Goal: Task Accomplishment & Management: Manage account settings

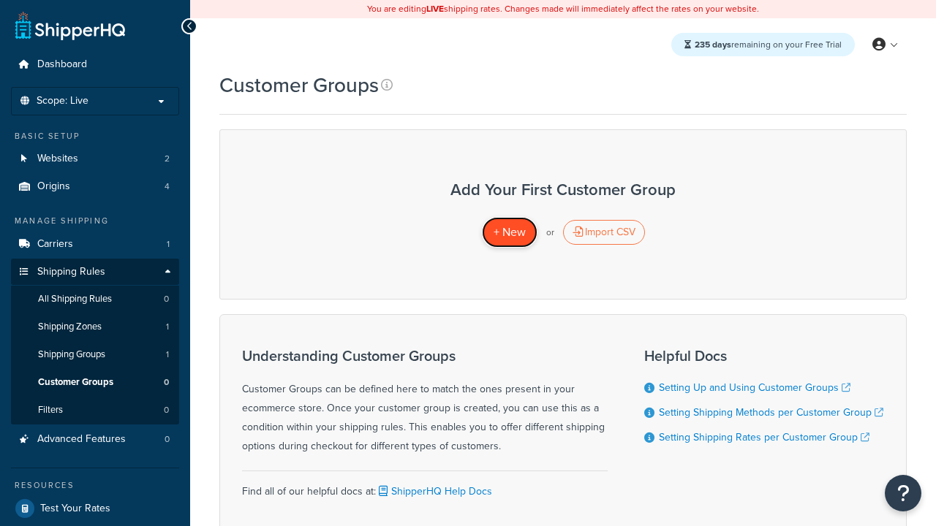
click at [509, 232] on span "+ New" at bounding box center [509, 232] width 32 height 17
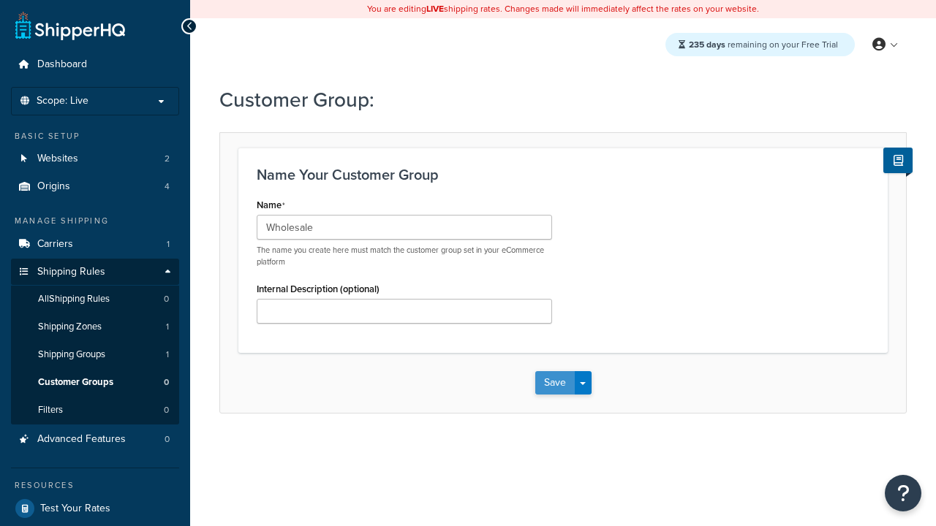
type input "Wholesale"
click at [554, 383] on button "Save" at bounding box center [554, 382] width 39 height 23
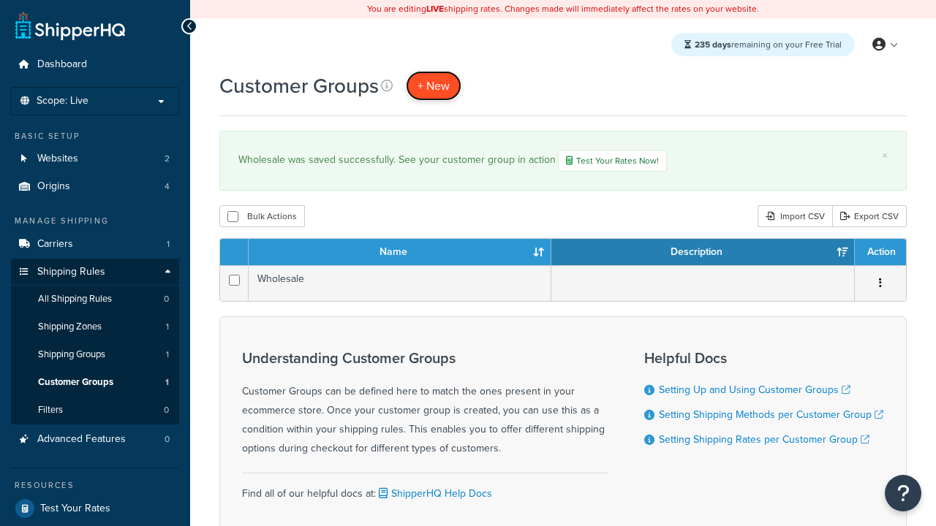
click at [433, 86] on span "+ New" at bounding box center [433, 85] width 32 height 17
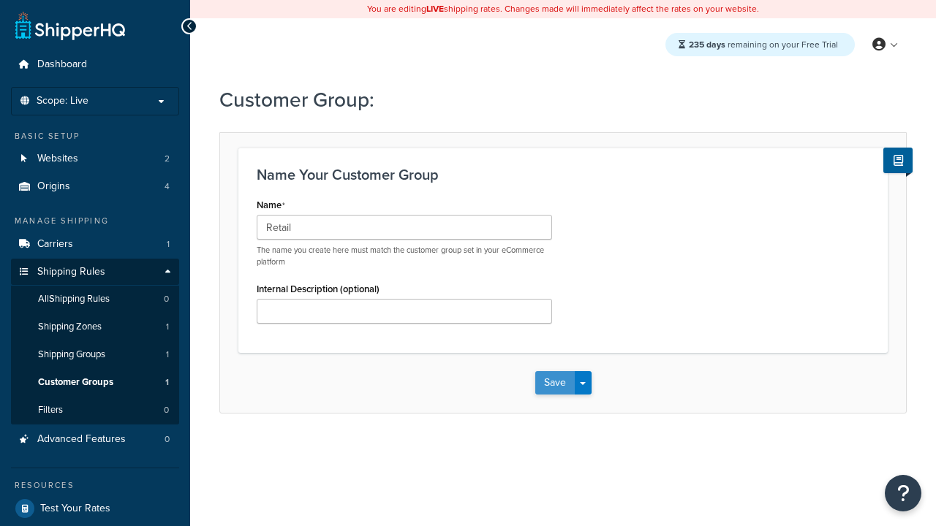
type input "Retail"
click at [554, 383] on button "Save" at bounding box center [554, 382] width 39 height 23
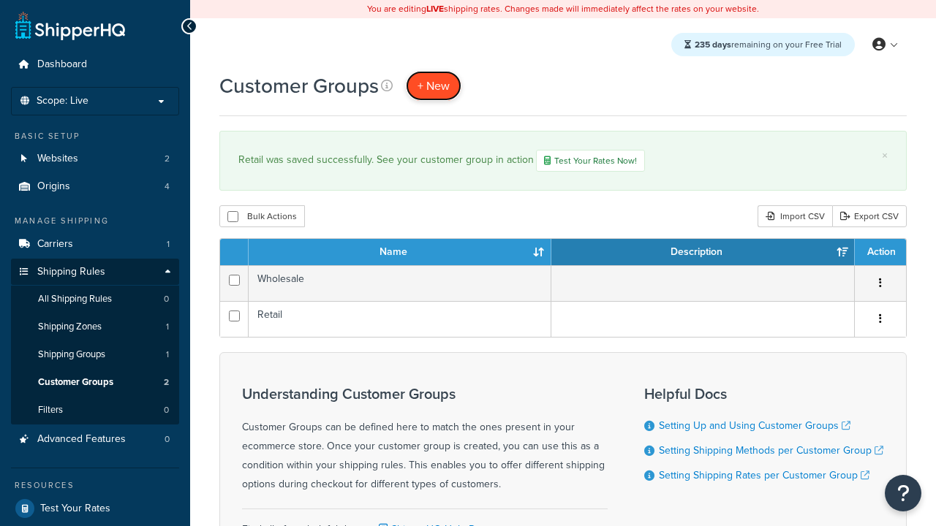
click at [433, 86] on span "+ New" at bounding box center [433, 85] width 32 height 17
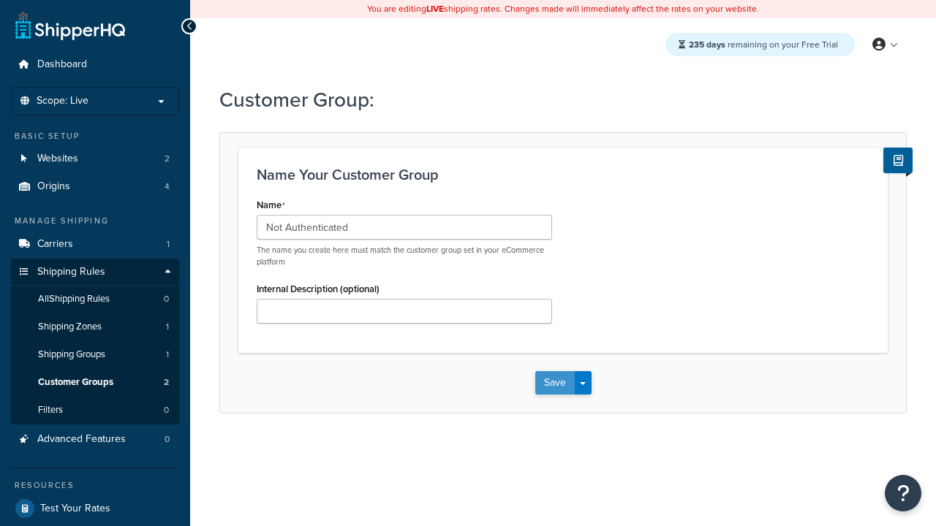
type input "Not Authenticated"
click at [554, 383] on button "Save" at bounding box center [554, 382] width 39 height 23
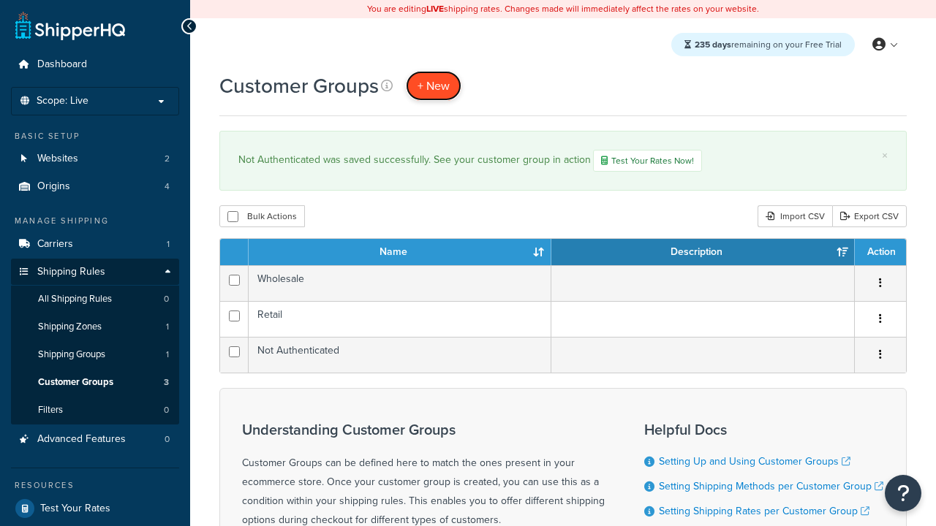
click at [433, 86] on span "+ New" at bounding box center [433, 85] width 32 height 17
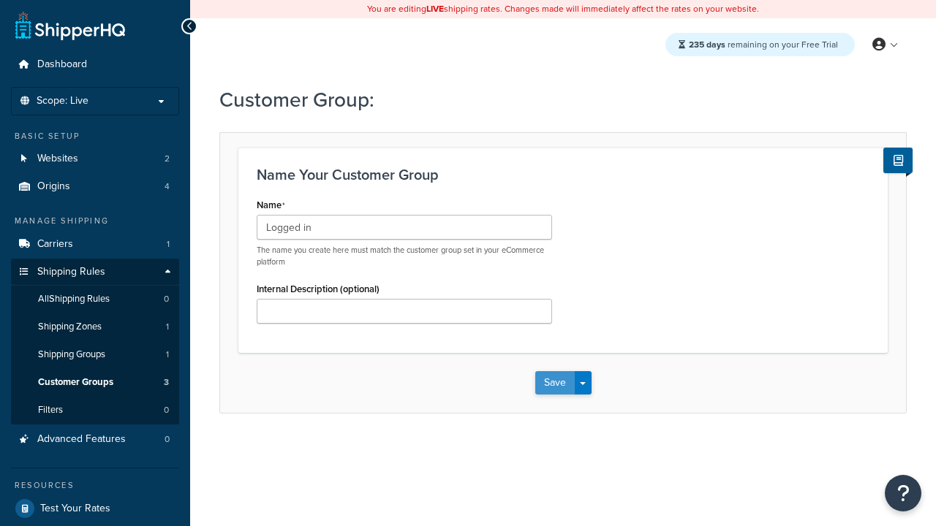
type input "Logged in"
click at [554, 383] on button "Save" at bounding box center [554, 382] width 39 height 23
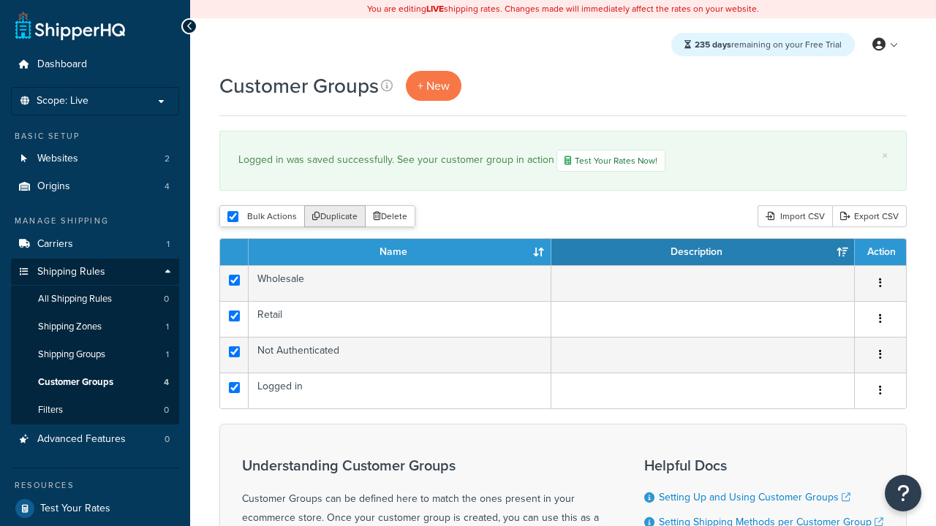
click at [336, 218] on button "Duplicate" at bounding box center [334, 216] width 61 height 22
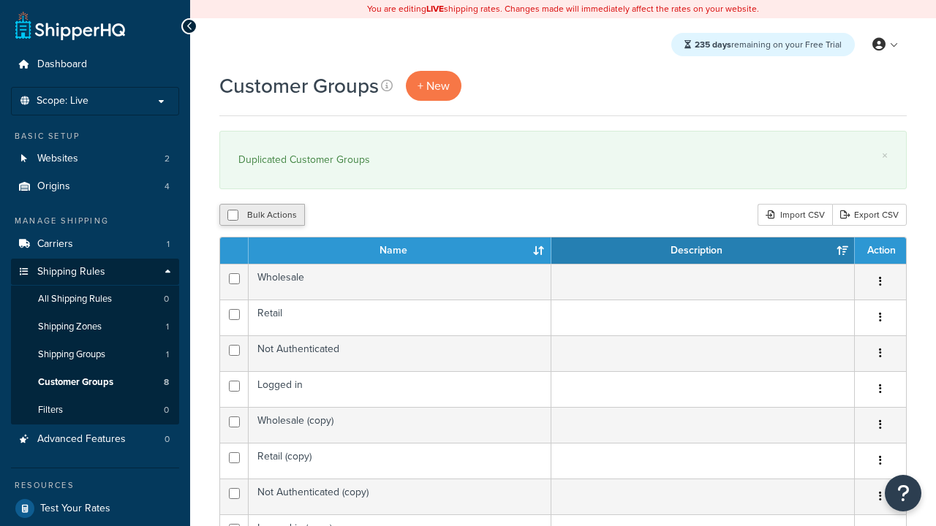
click at [262, 216] on button "Bulk Actions" at bounding box center [262, 215] width 86 height 22
checkbox input "true"
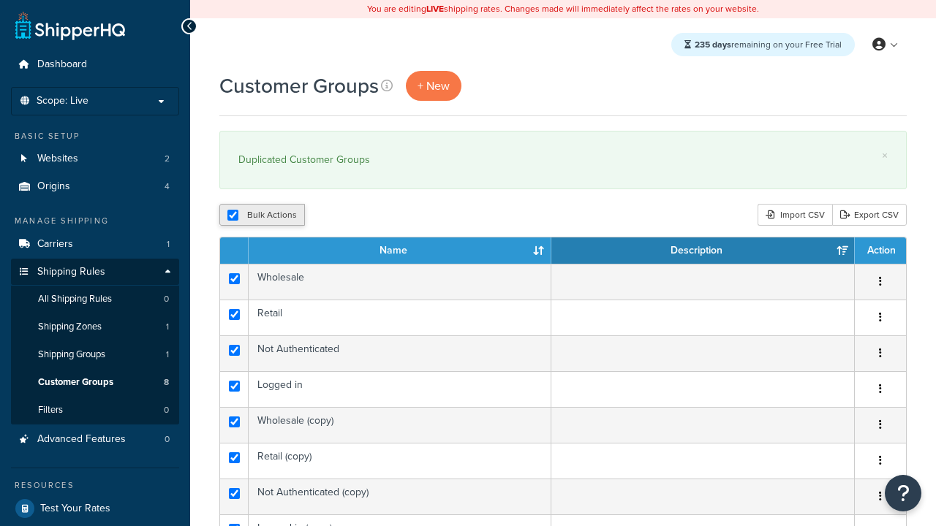
checkbox input "true"
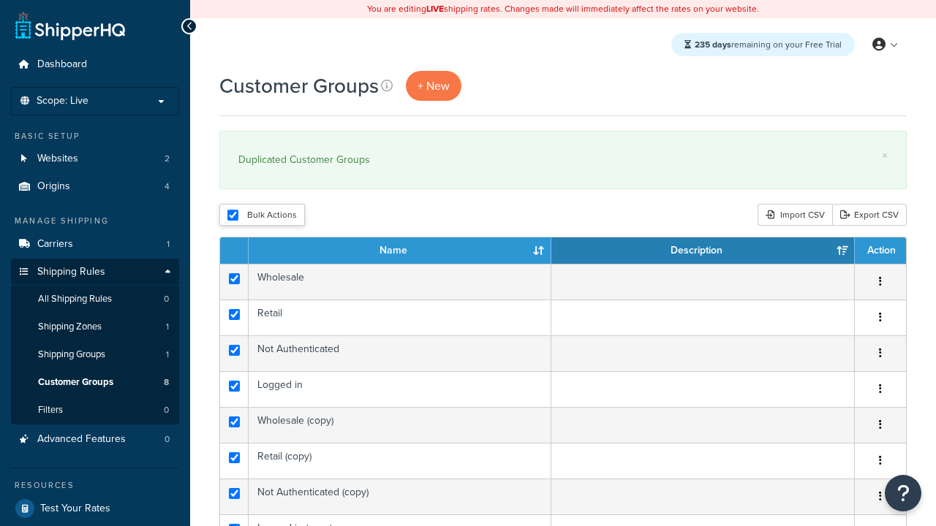
click at [0, 0] on button "Delete" at bounding box center [0, 0] width 0 height 0
